Goal: Task Accomplishment & Management: Manage account settings

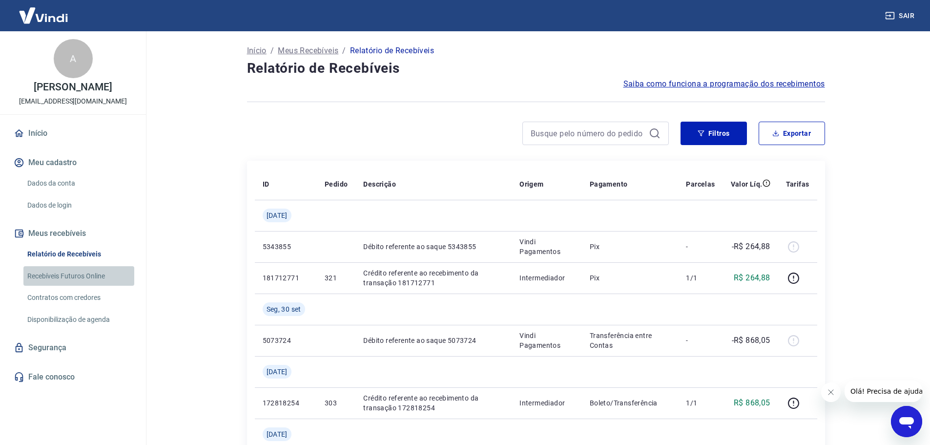
click at [77, 274] on link "Recebíveis Futuros Online" at bounding box center [78, 276] width 111 height 20
click at [55, 20] on img at bounding box center [43, 15] width 63 height 30
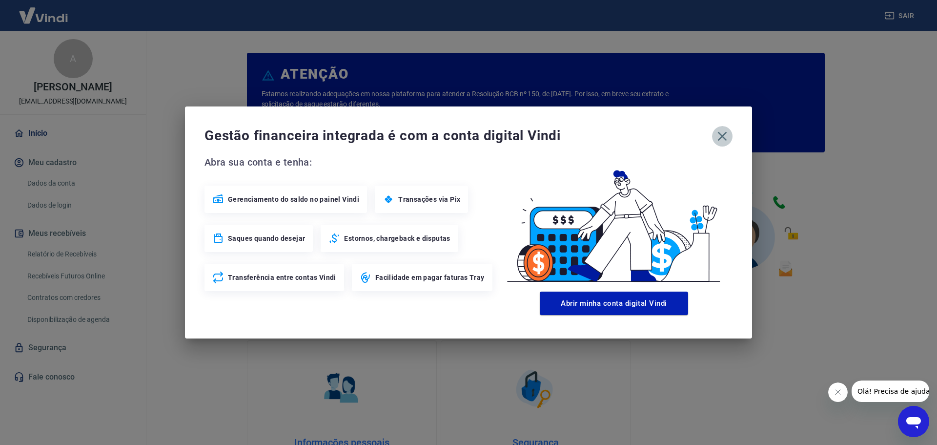
click at [728, 134] on icon "button" at bounding box center [722, 136] width 16 height 16
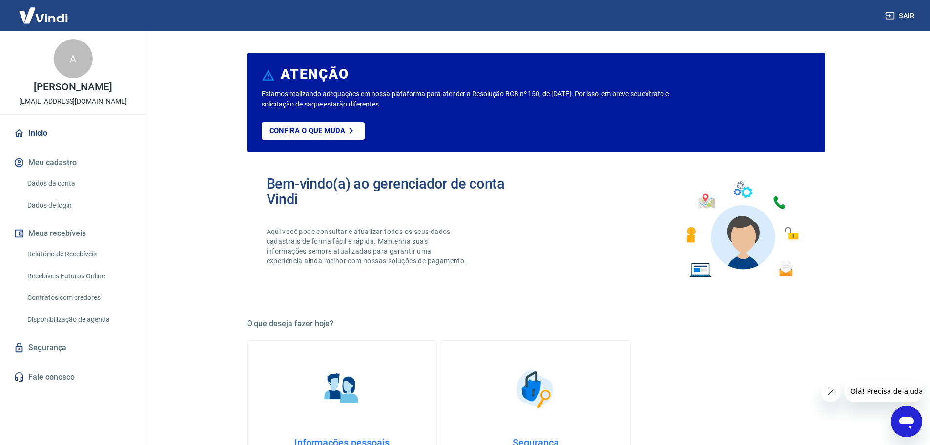
drag, startPoint x: 63, startPoint y: 22, endPoint x: 95, endPoint y: 49, distance: 41.6
click at [63, 21] on img at bounding box center [43, 15] width 63 height 30
click at [43, 20] on img at bounding box center [43, 15] width 63 height 30
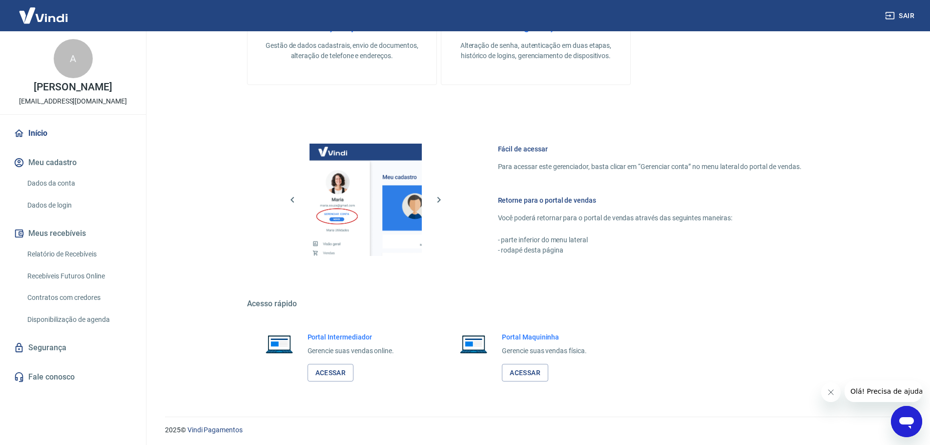
scroll to position [417, 0]
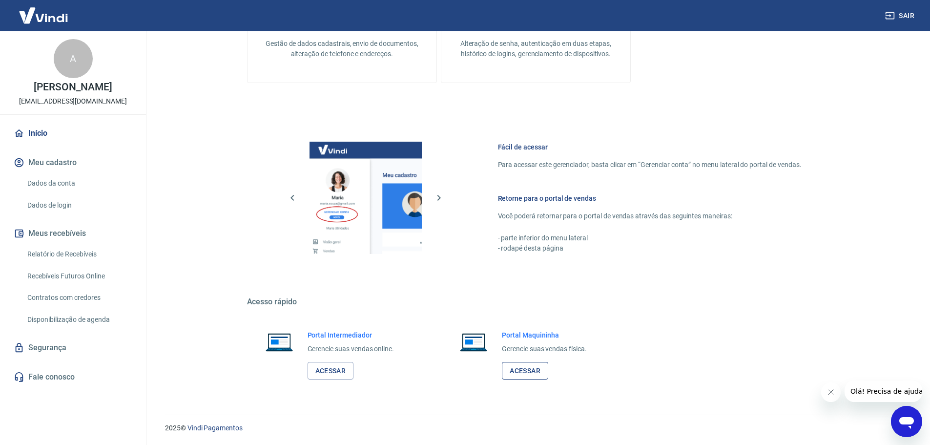
click at [531, 368] on link "Acessar" at bounding box center [525, 371] width 46 height 18
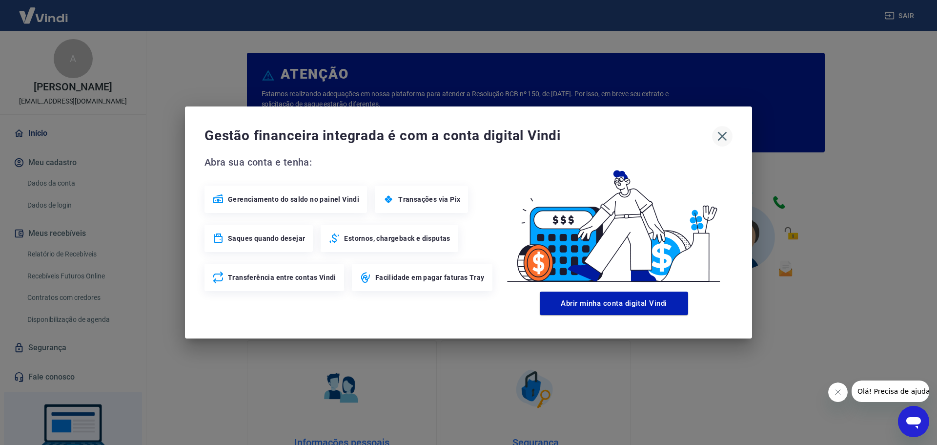
click at [722, 139] on icon "button" at bounding box center [722, 136] width 16 height 16
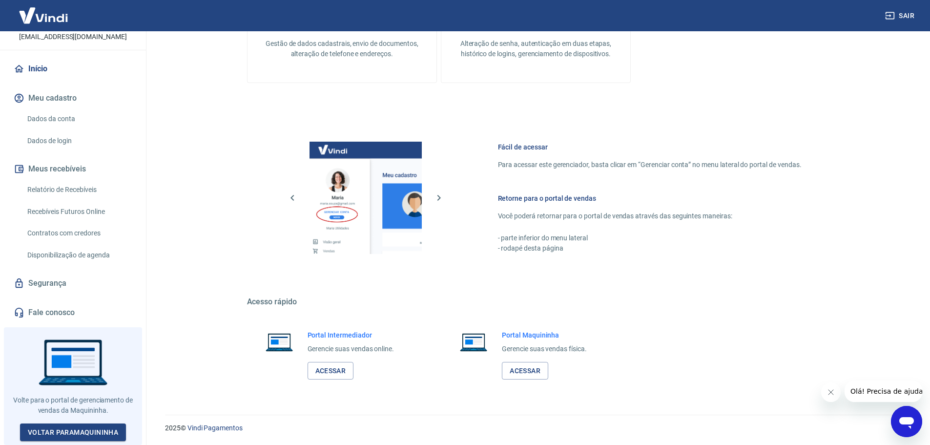
scroll to position [71, 0]
